Goal: Task Accomplishment & Management: Use online tool/utility

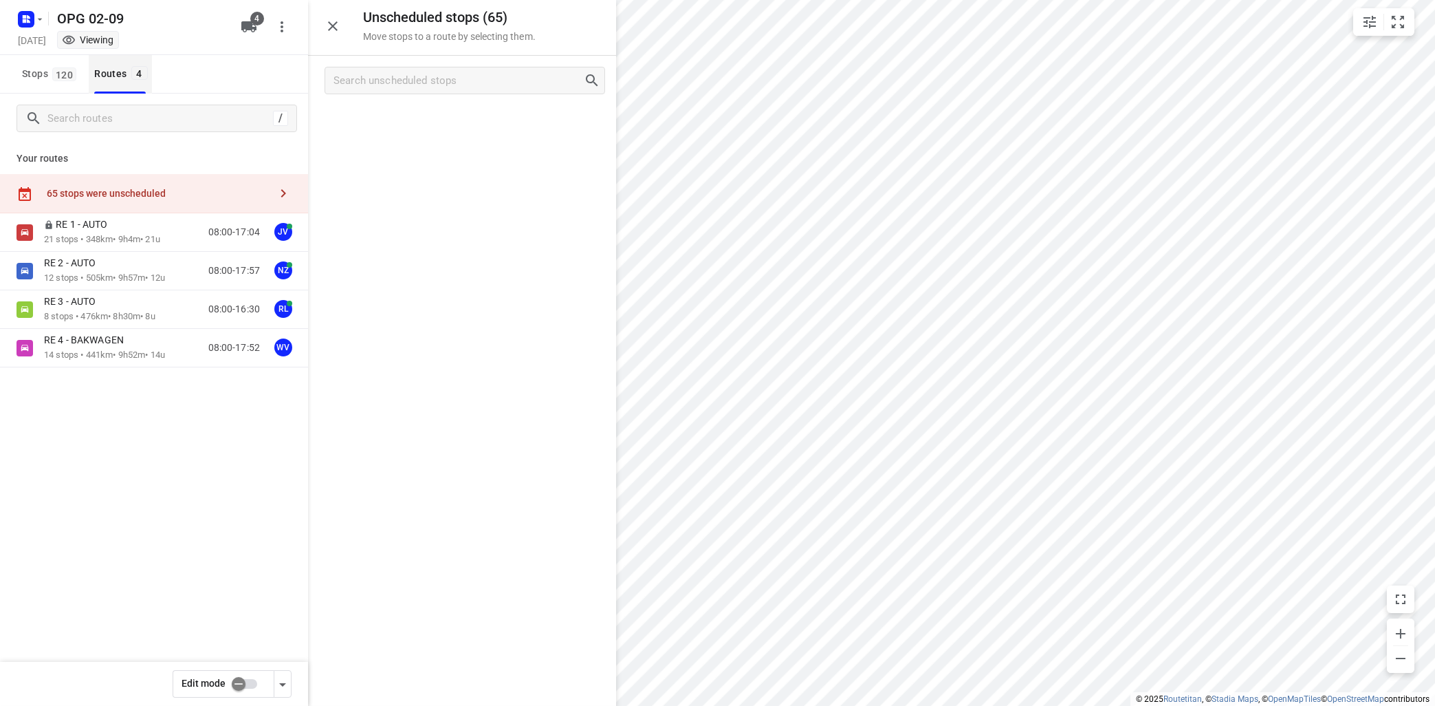
scroll to position [1861, 0]
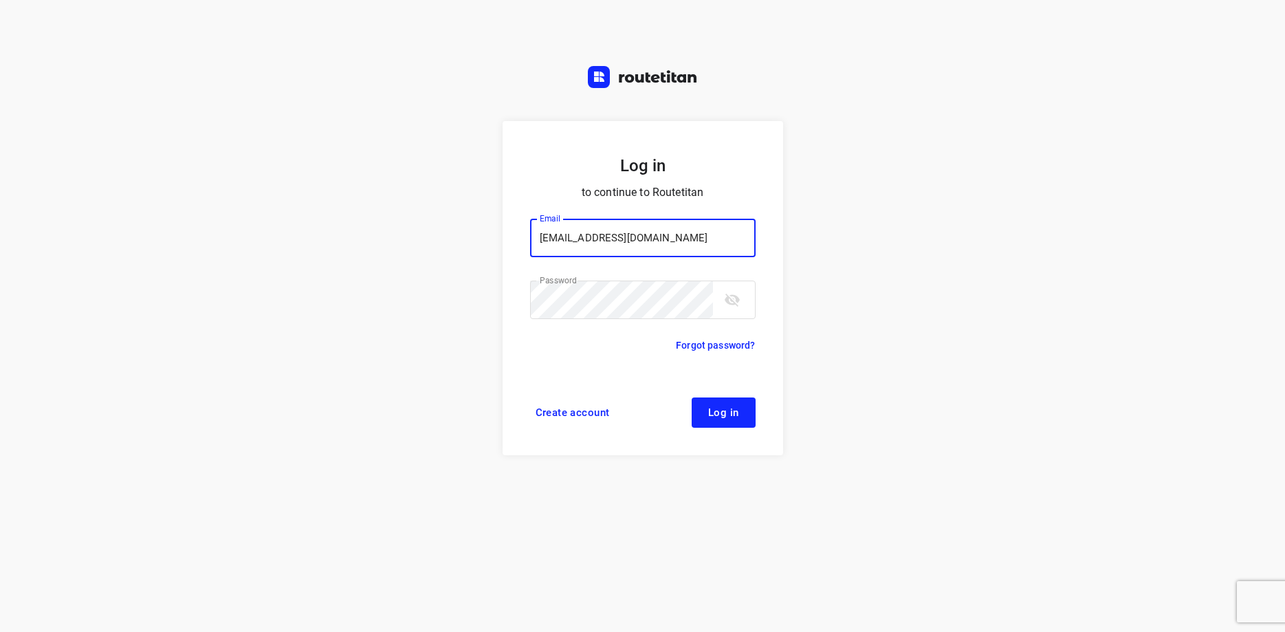
type input "max@onlineplasticsgroup.com"
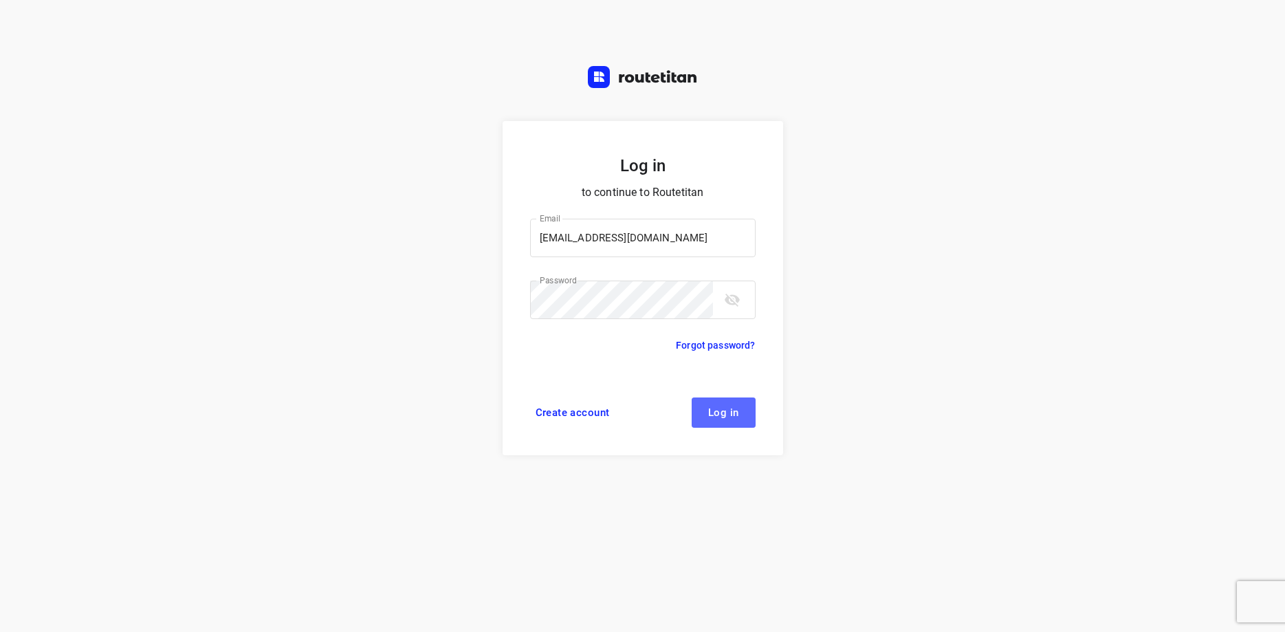
click at [723, 406] on button "Log in" at bounding box center [724, 413] width 64 height 30
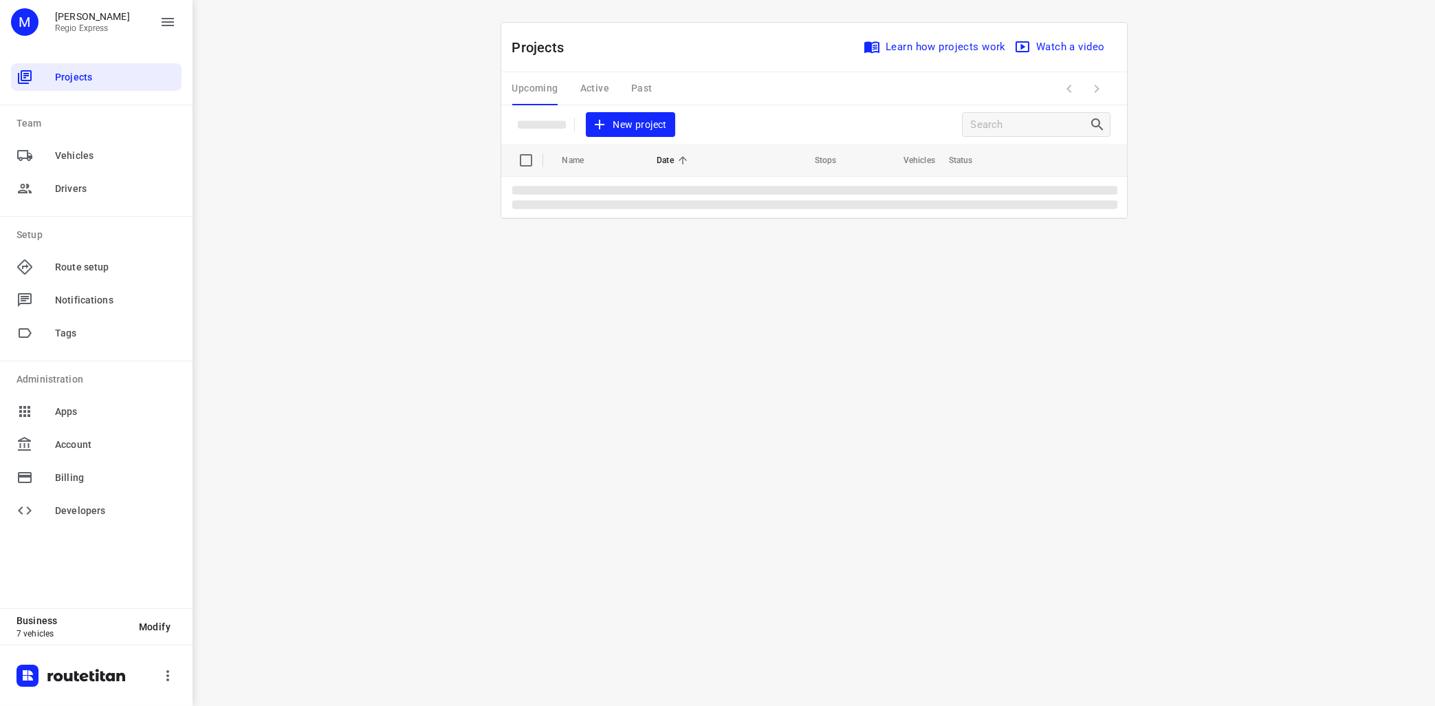
click at [605, 114] on div "Projects Learn how projects work Watch a video New project" at bounding box center [814, 83] width 626 height 121
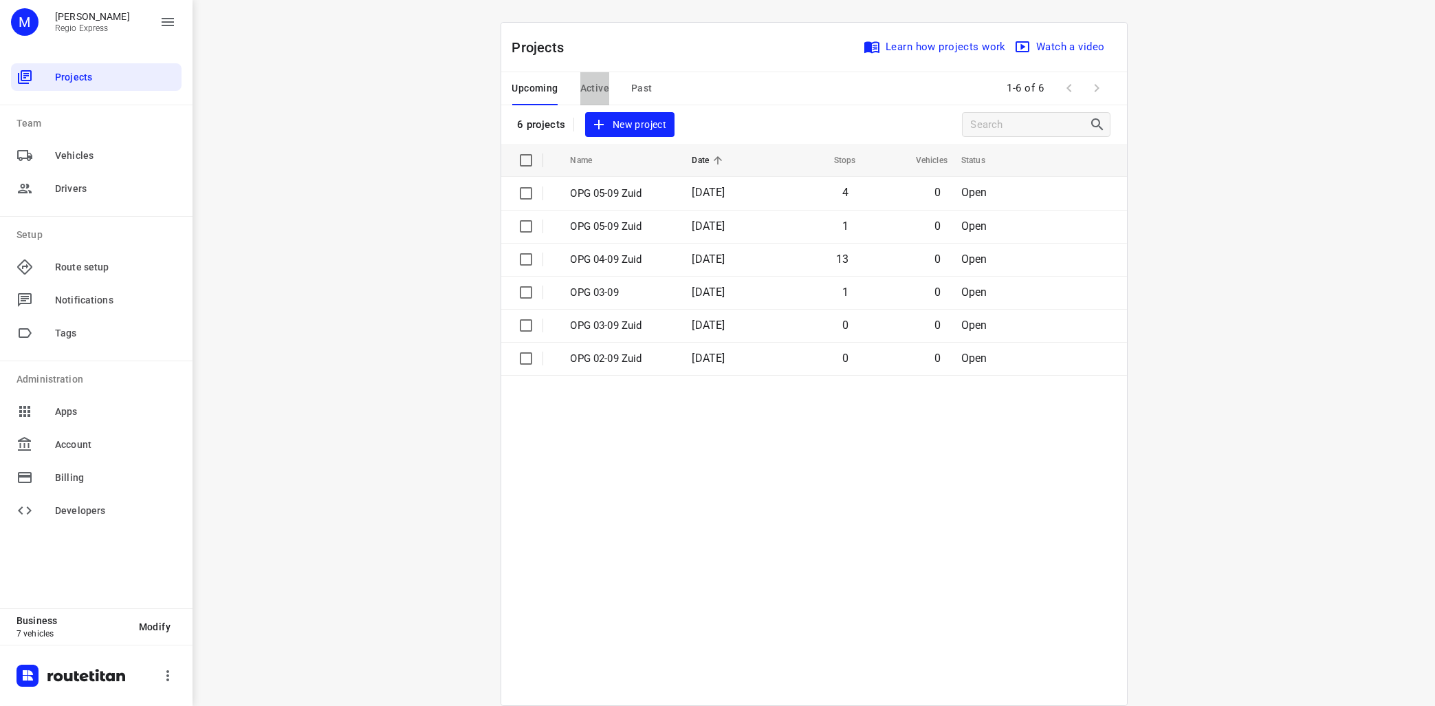
click at [600, 89] on span "Active" at bounding box center [595, 88] width 29 height 17
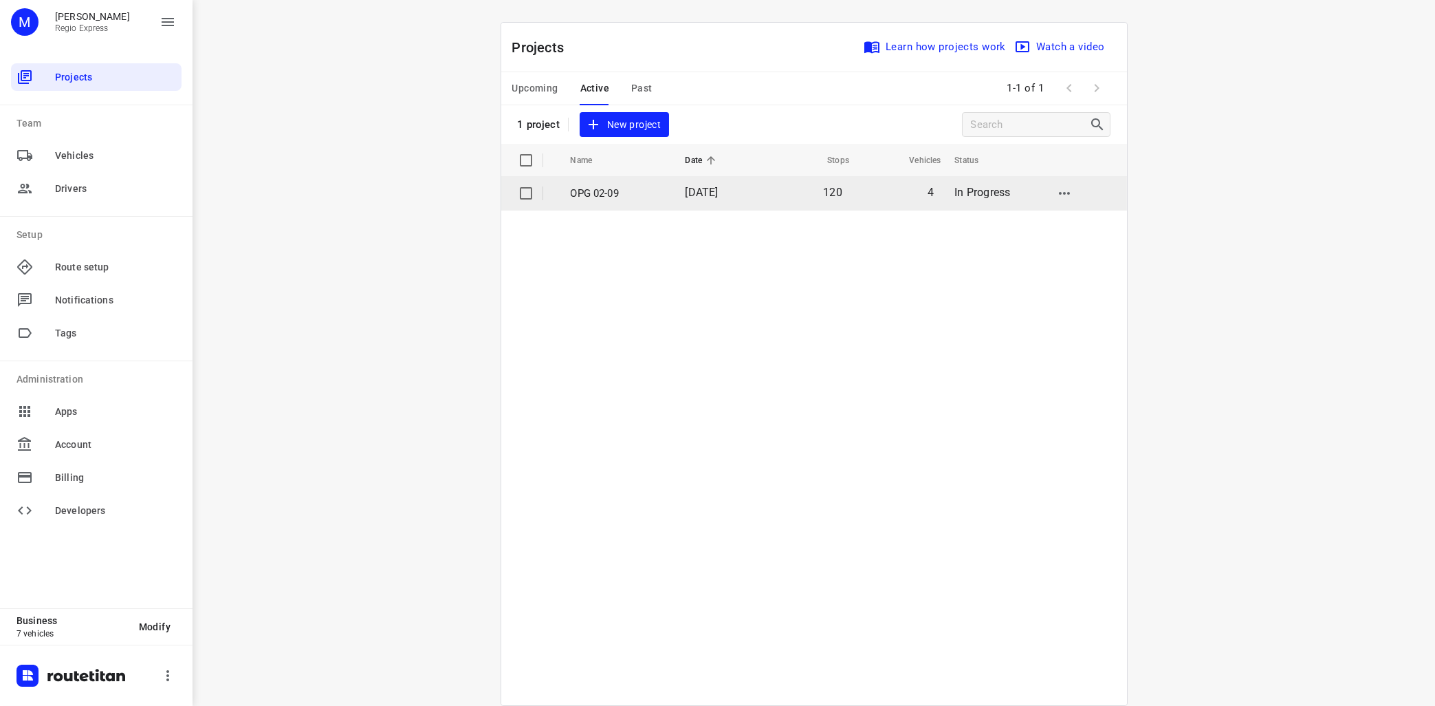
click at [592, 188] on p "OPG 02-09" at bounding box center [618, 194] width 94 height 16
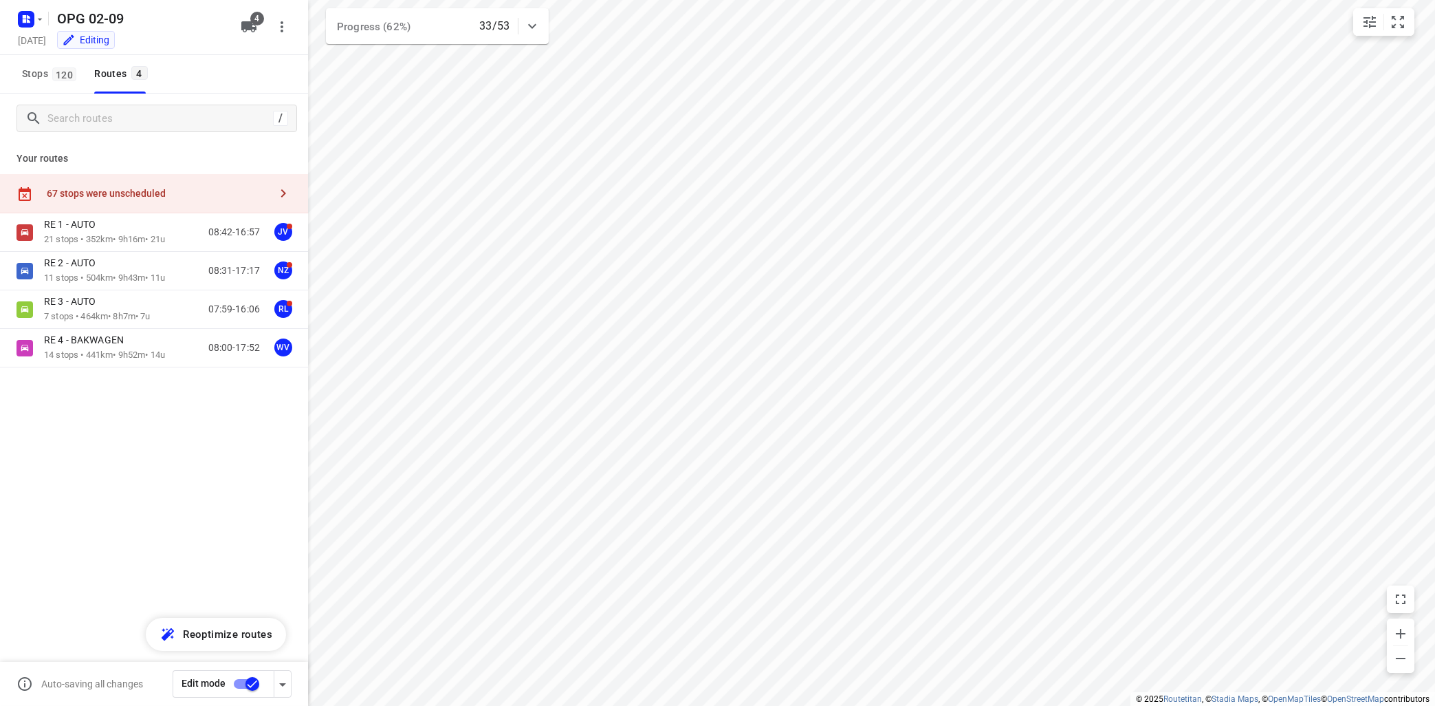
type input "distance"
click at [116, 243] on p "21 stops • 352km • 9h16m • 21u" at bounding box center [104, 239] width 121 height 13
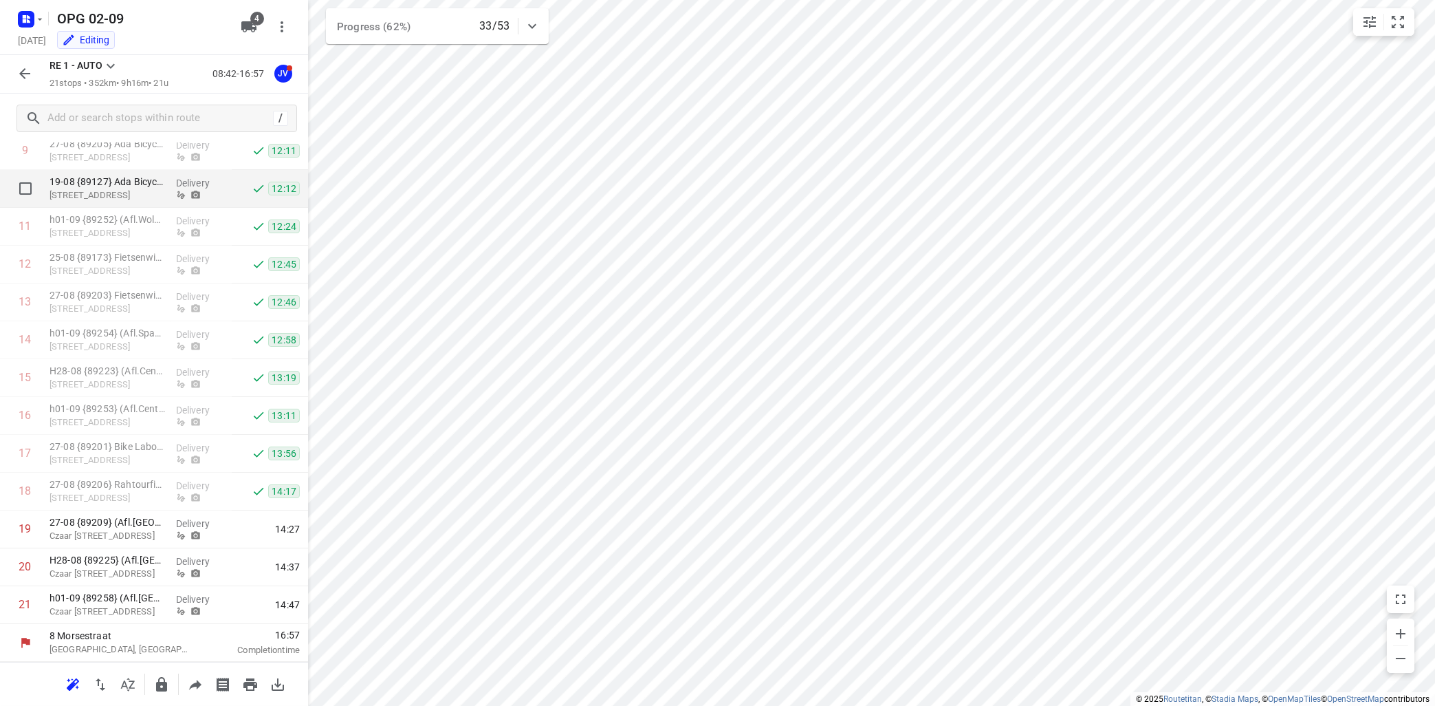
scroll to position [173, 0]
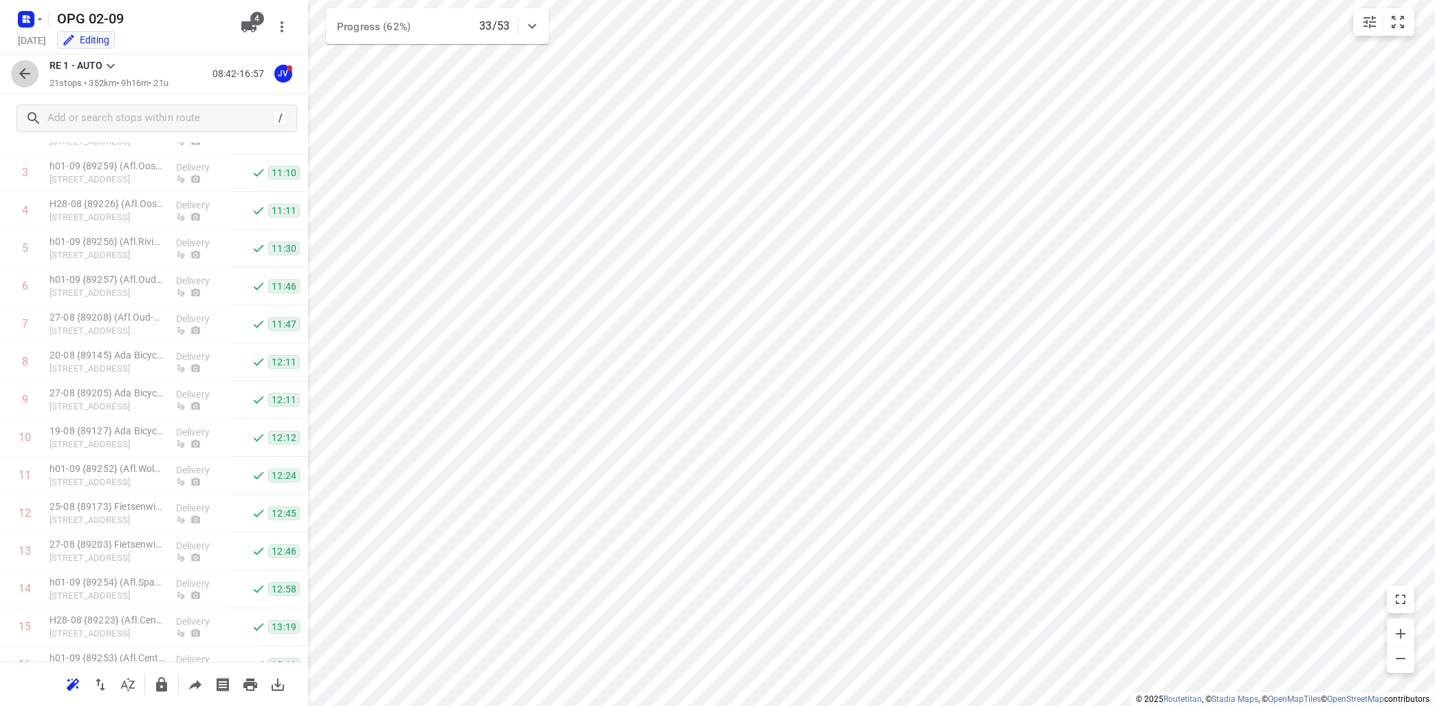
click at [19, 72] on icon "button" at bounding box center [25, 73] width 17 height 17
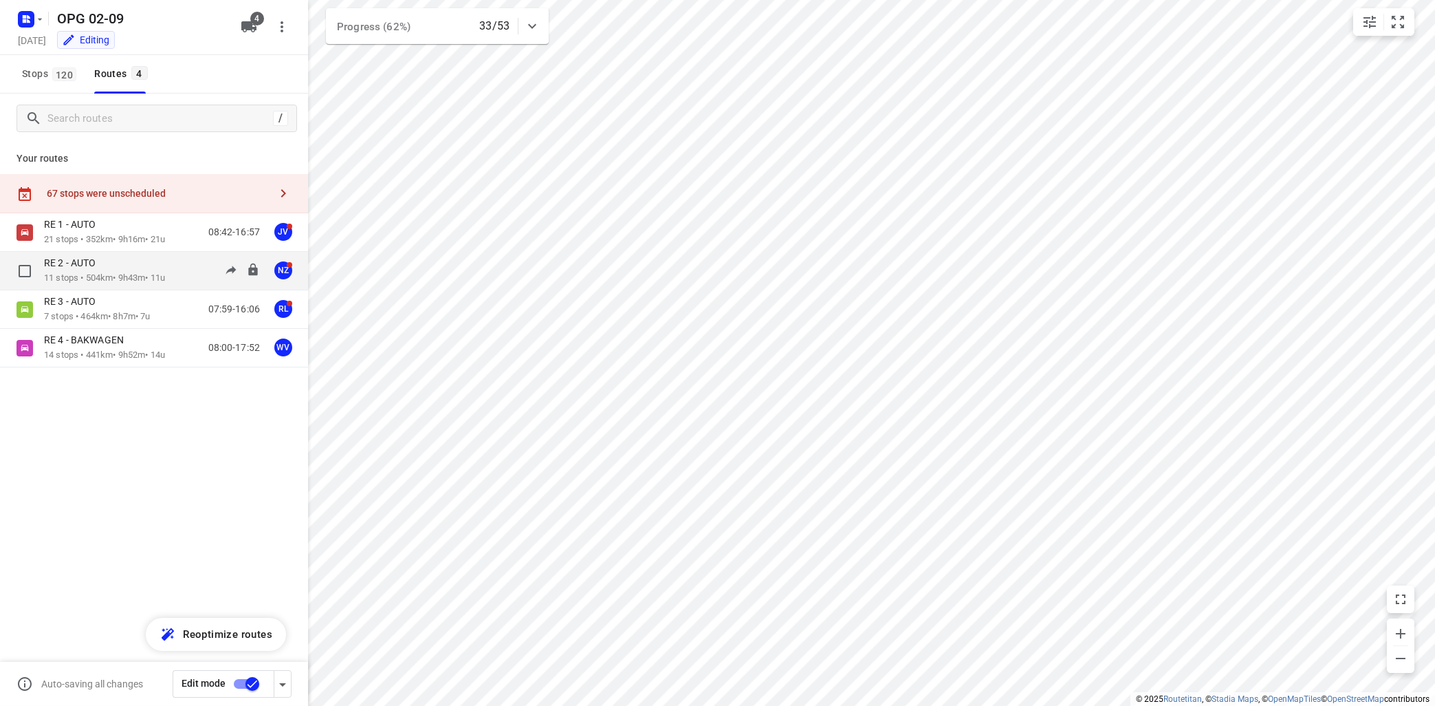
click at [75, 263] on p "RE 2 - AUTO" at bounding box center [74, 263] width 60 height 12
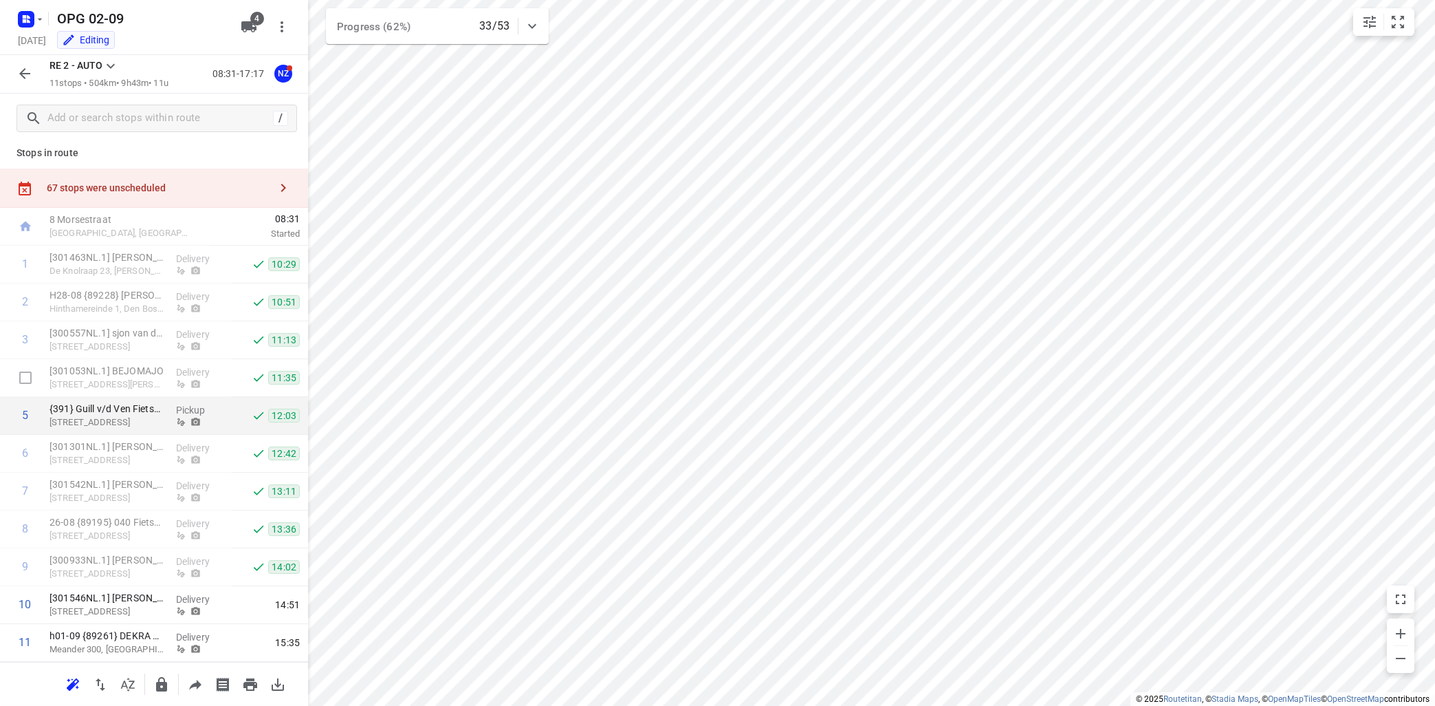
scroll to position [0, 0]
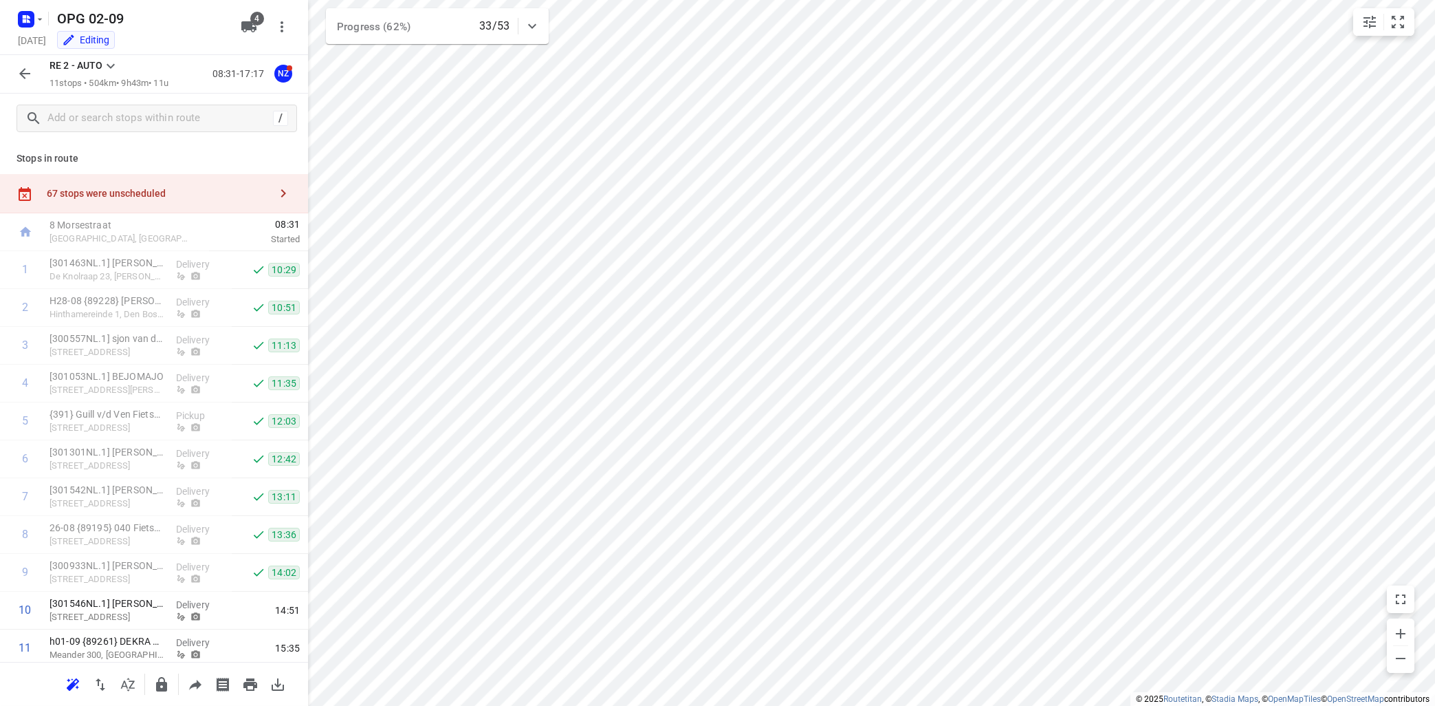
click at [110, 63] on icon at bounding box center [110, 66] width 17 height 17
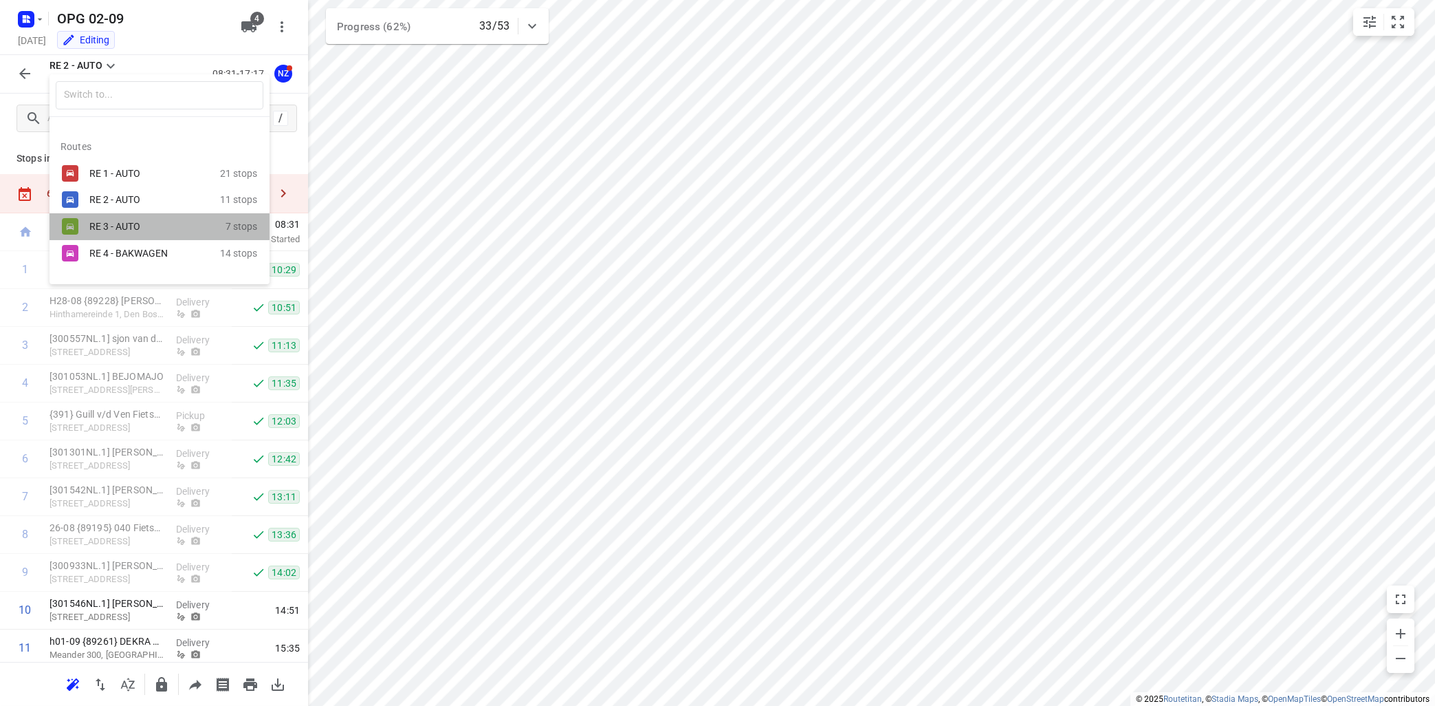
click at [124, 225] on div "RE 3 - AUTO" at bounding box center [147, 226] width 117 height 11
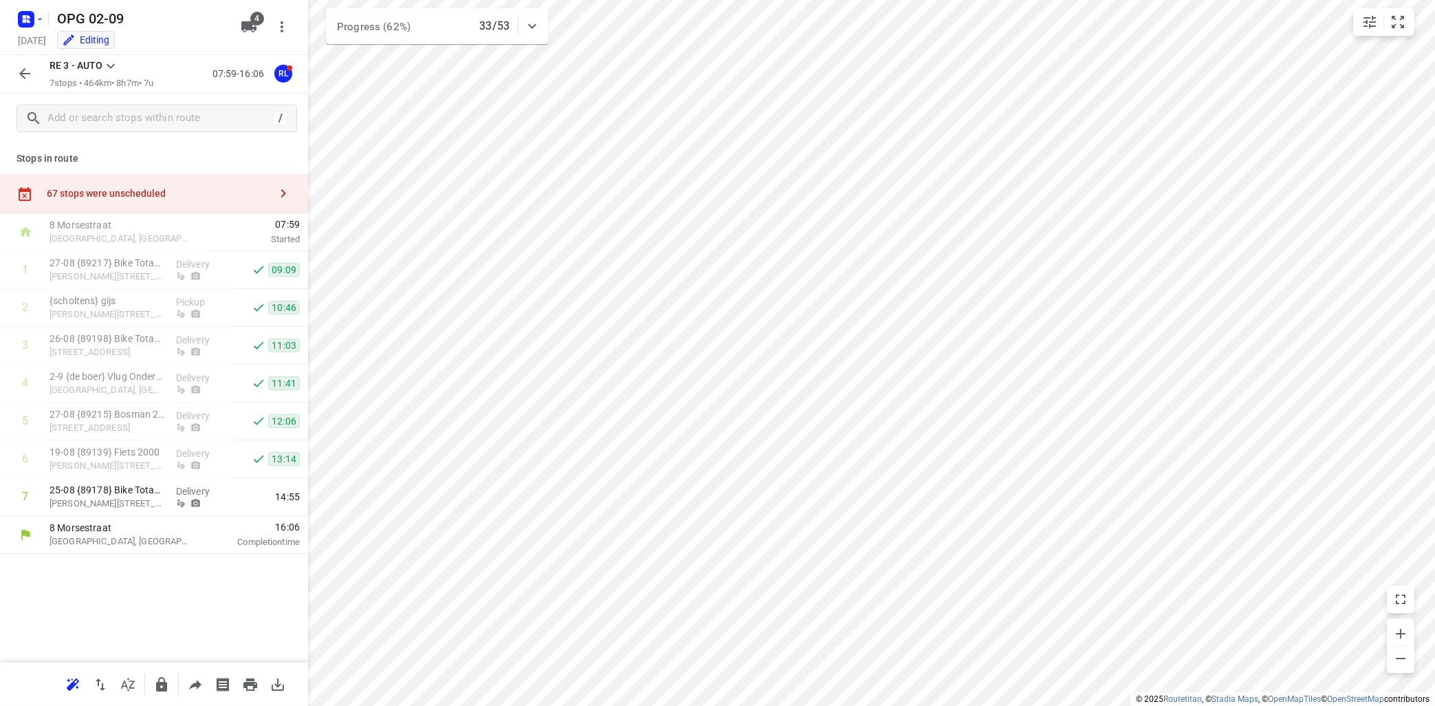
click at [108, 66] on icon at bounding box center [110, 66] width 17 height 17
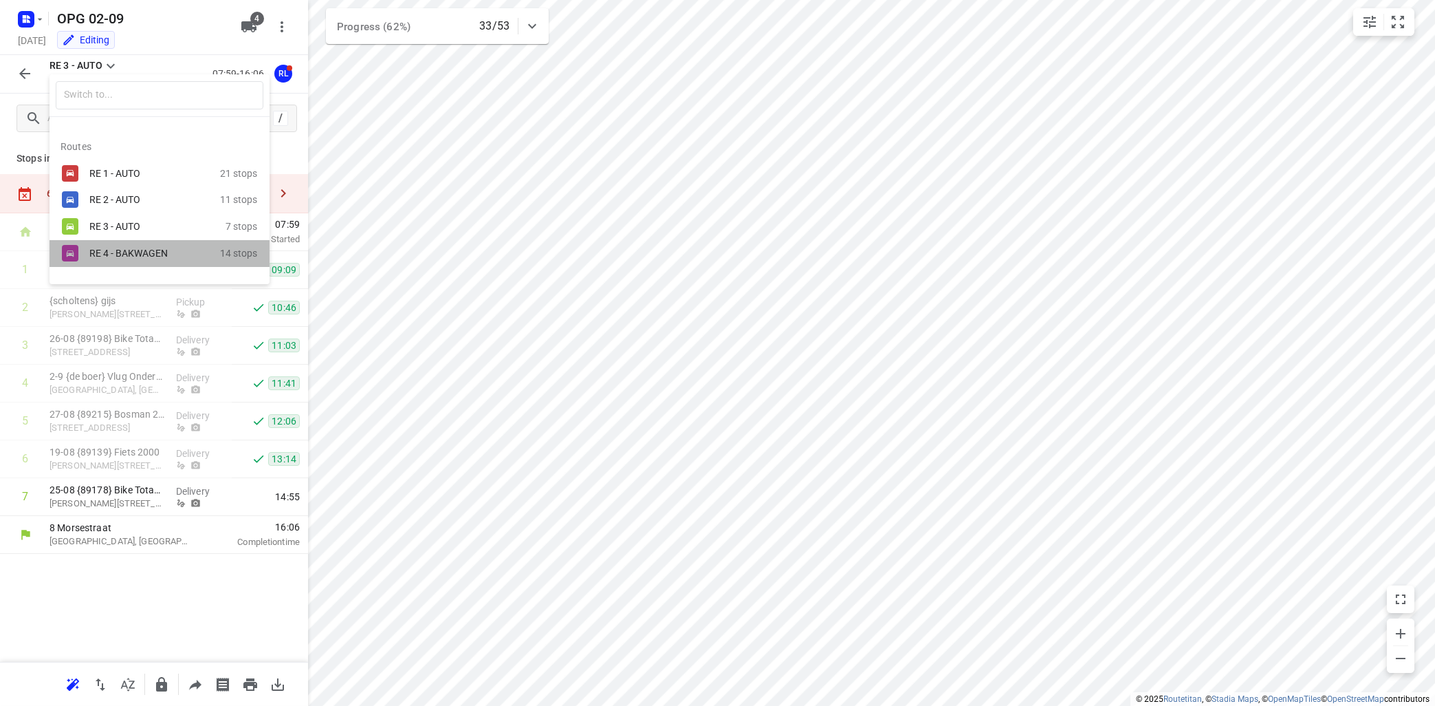
click at [159, 252] on div "RE 4 - BAKWAGEN" at bounding box center [147, 253] width 117 height 11
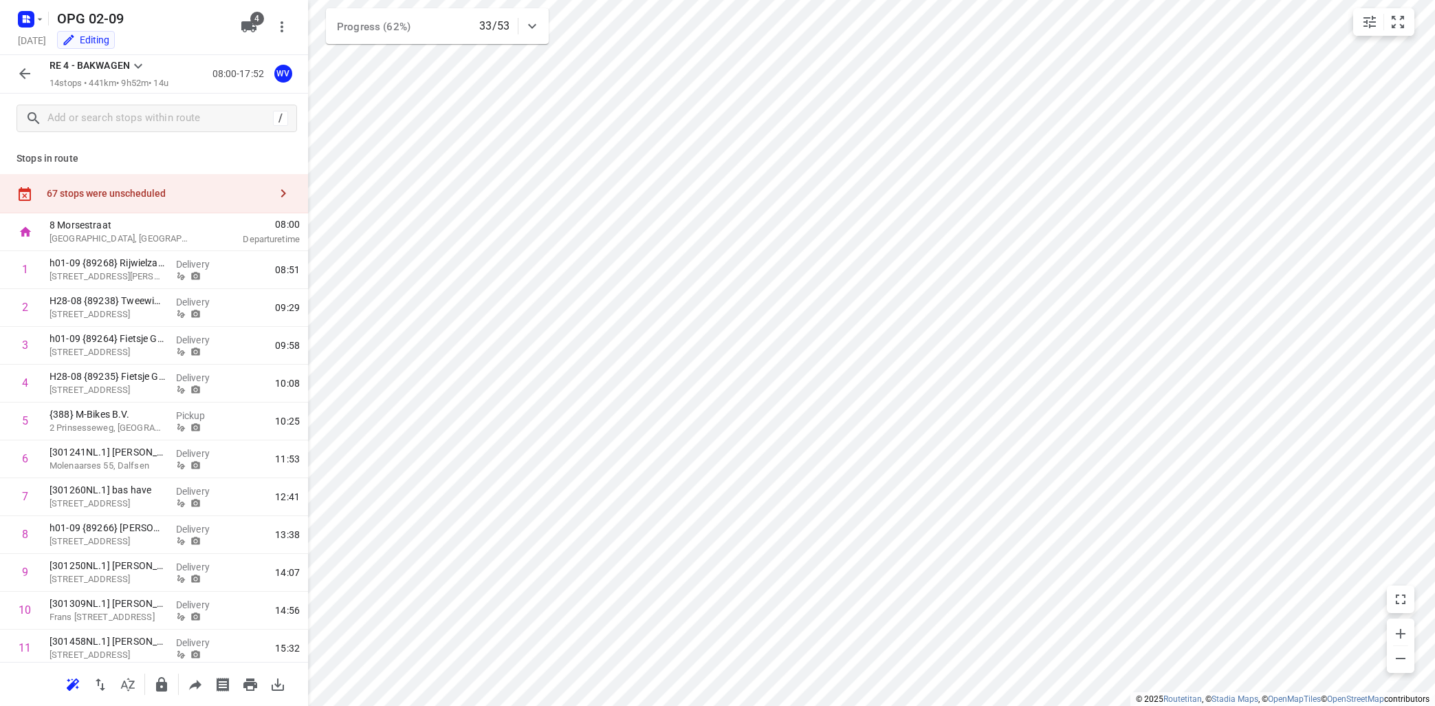
click at [20, 67] on icon "button" at bounding box center [25, 73] width 17 height 17
